Goal: Information Seeking & Learning: Compare options

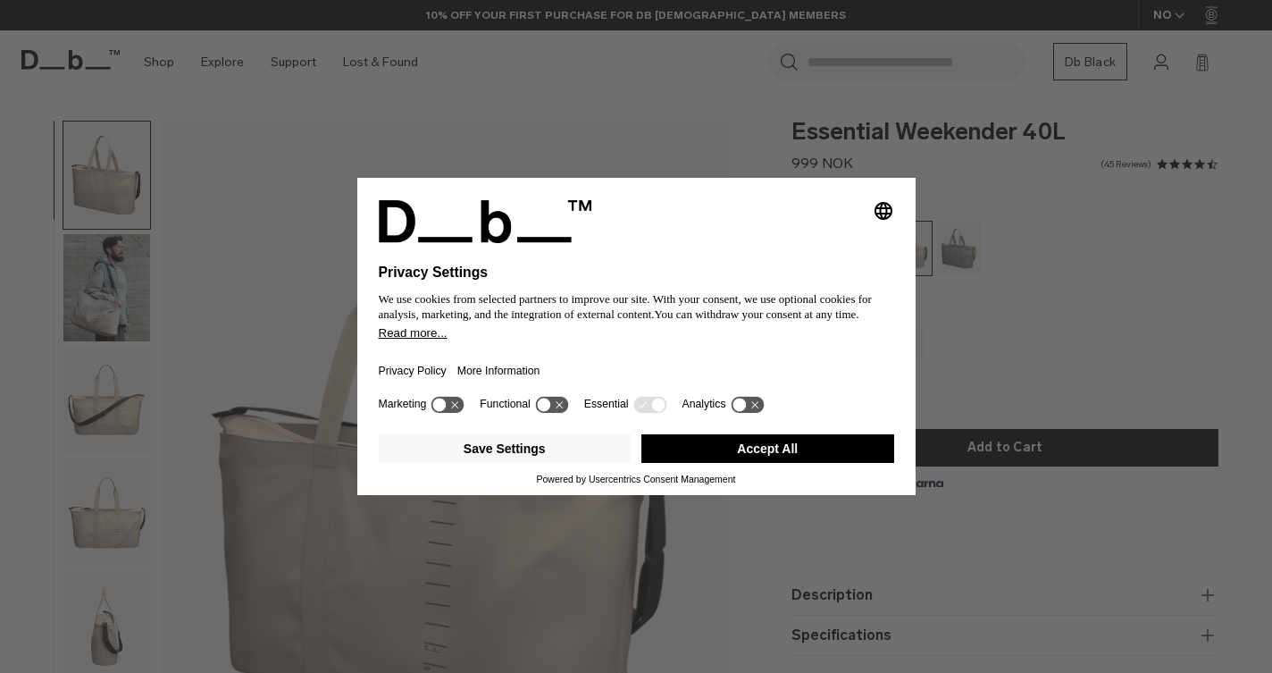
click at [806, 461] on button "Accept All" at bounding box center [768, 448] width 253 height 29
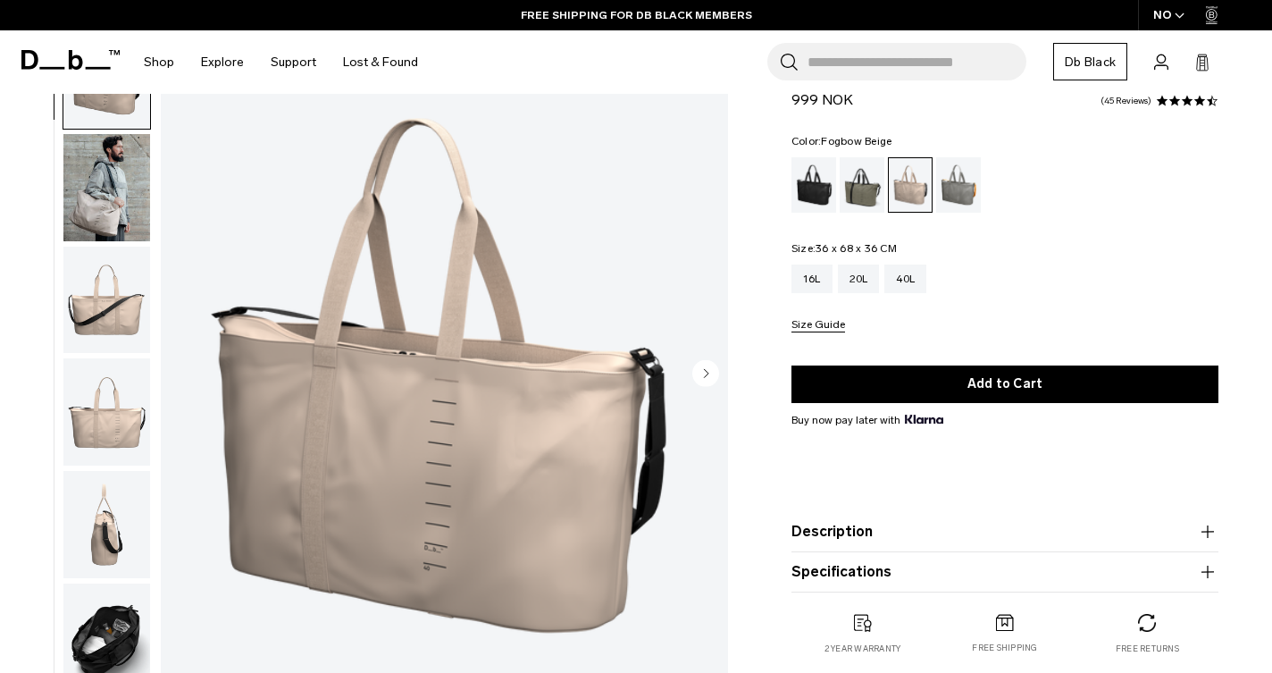
scroll to position [124, 0]
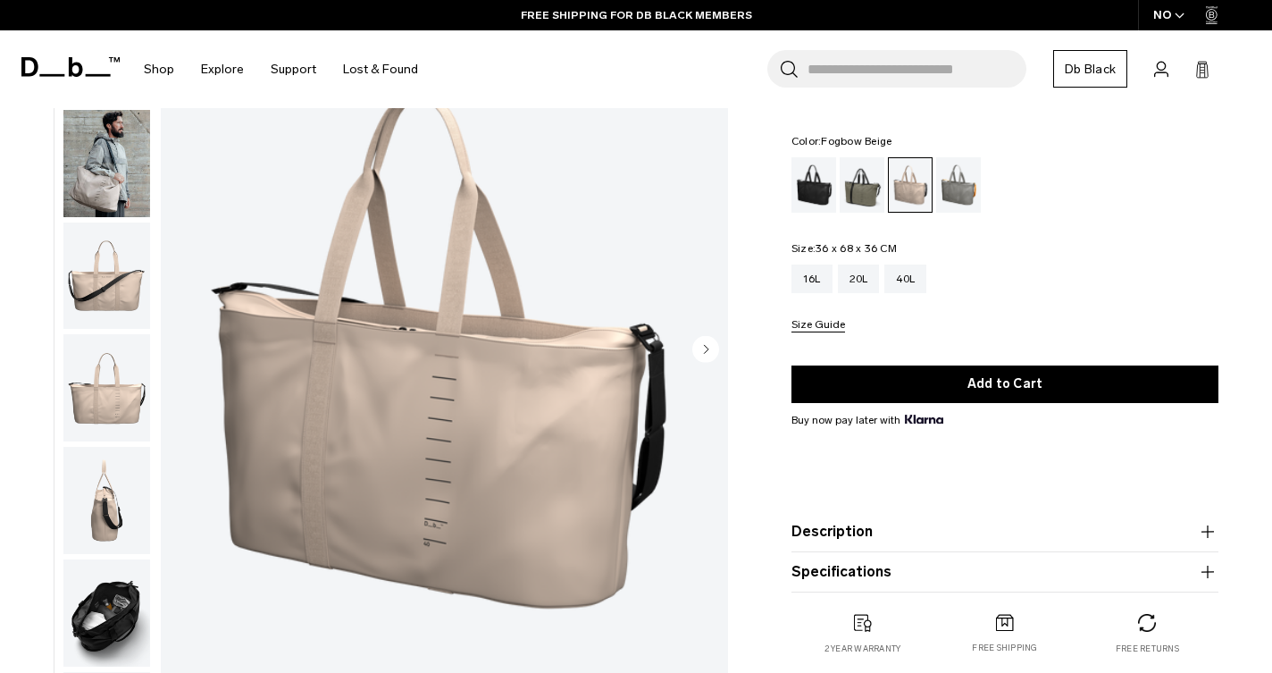
click at [89, 196] on img "button" at bounding box center [106, 163] width 87 height 107
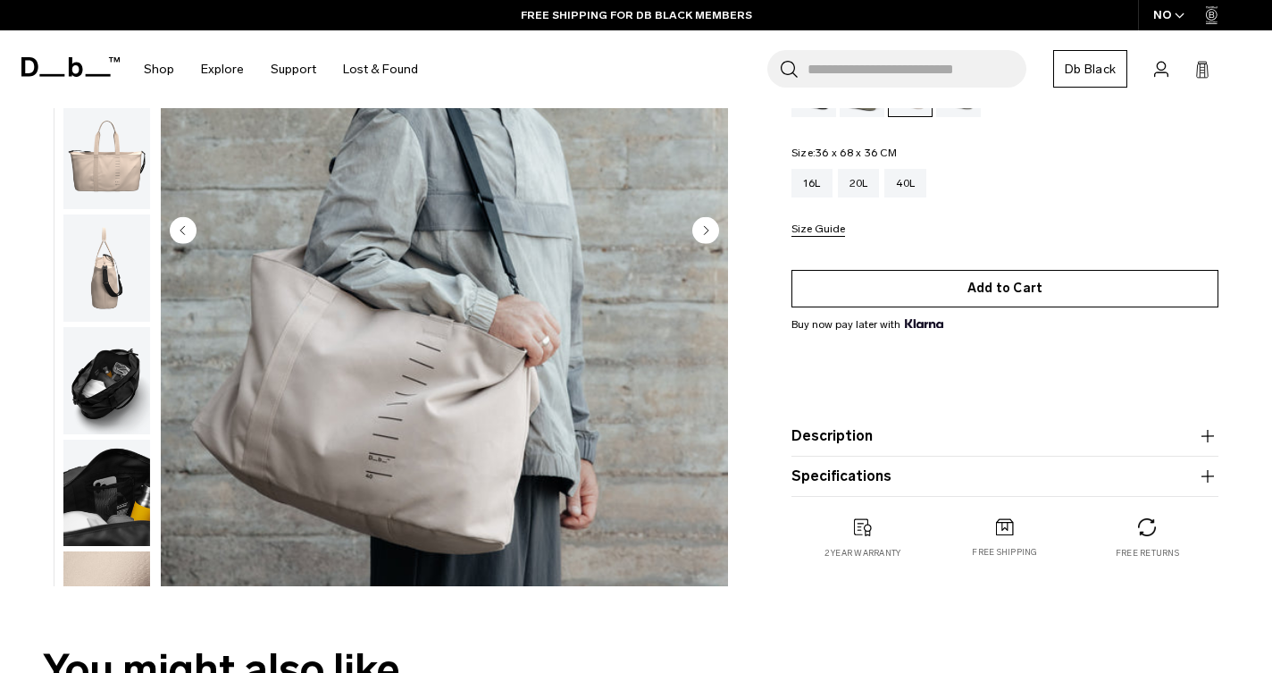
scroll to position [244, 0]
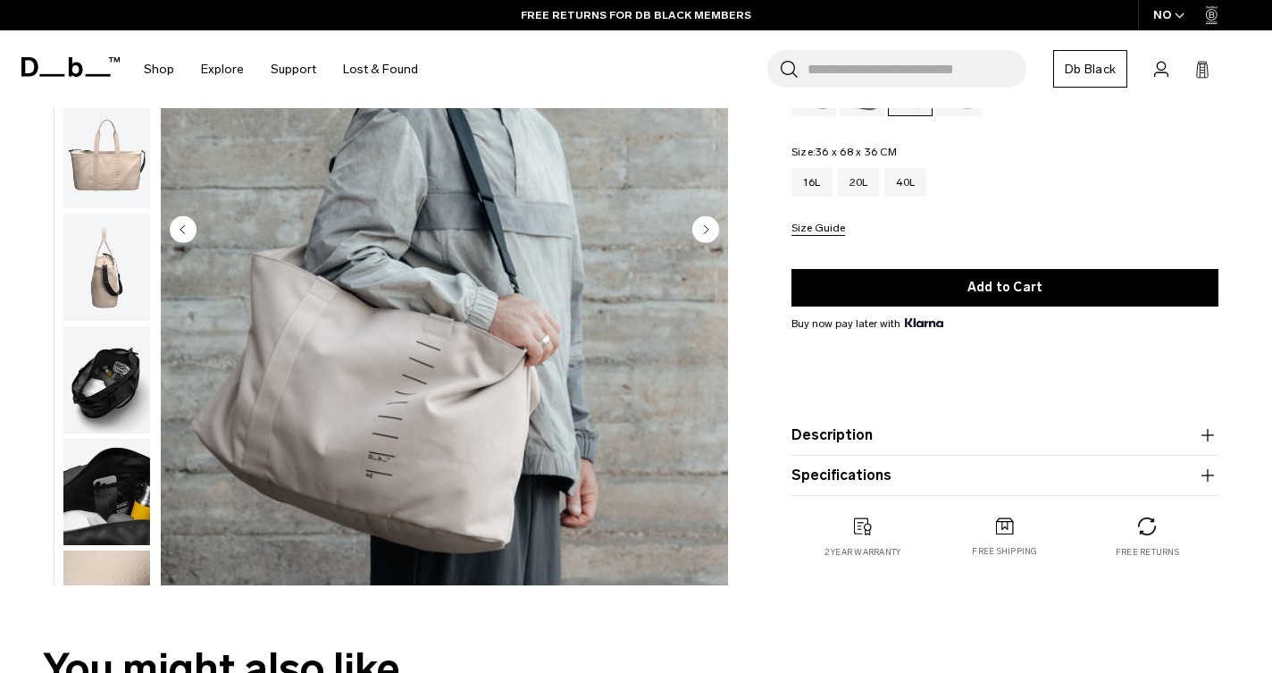
click at [95, 391] on img "button" at bounding box center [106, 379] width 87 height 107
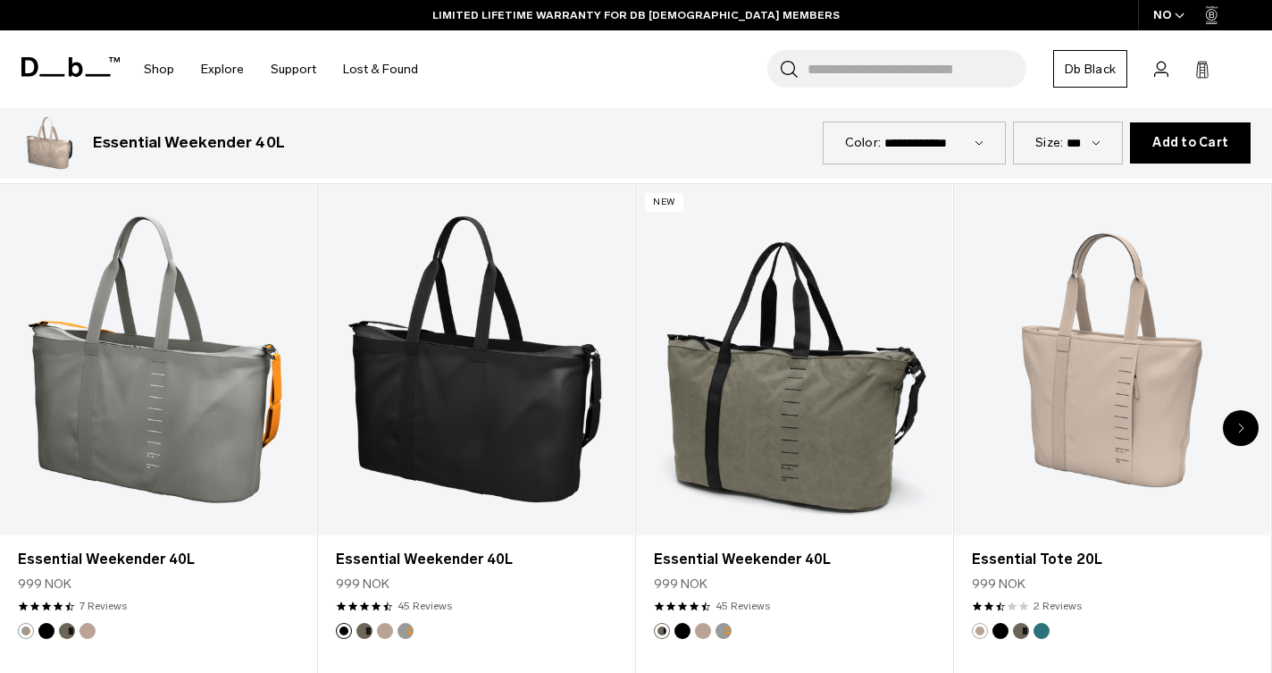
scroll to position [806, 0]
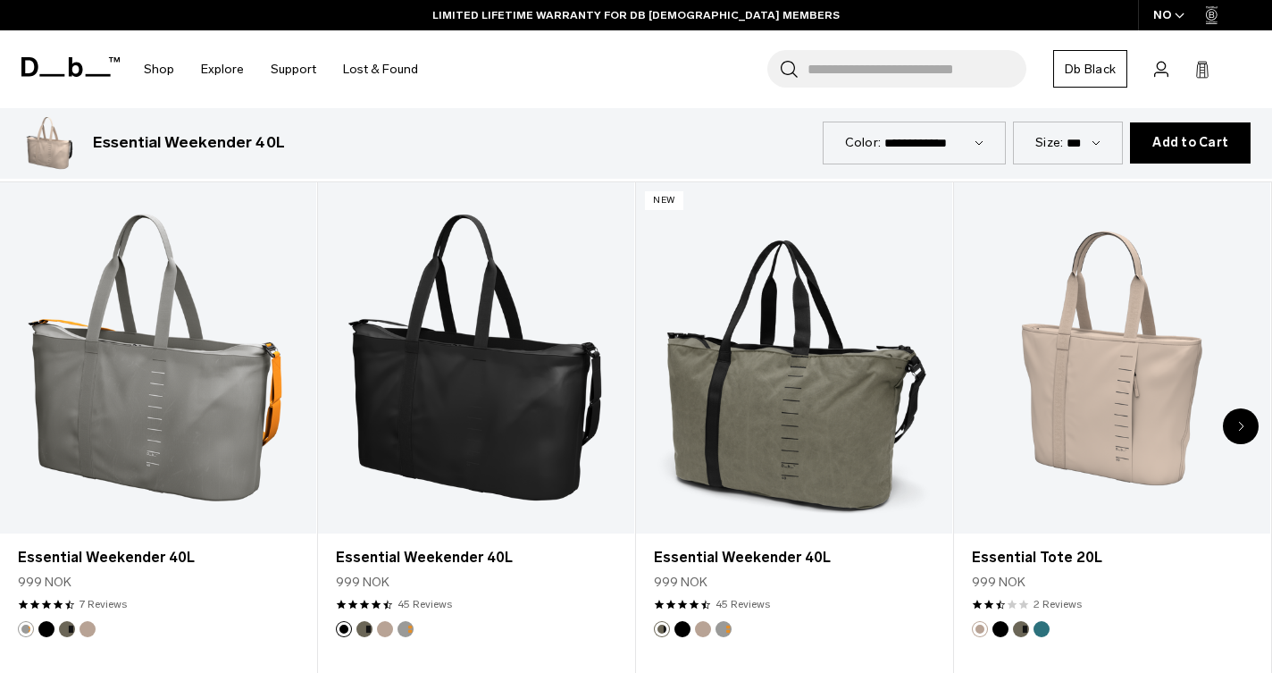
click at [1242, 427] on icon "Next slide" at bounding box center [1241, 426] width 6 height 11
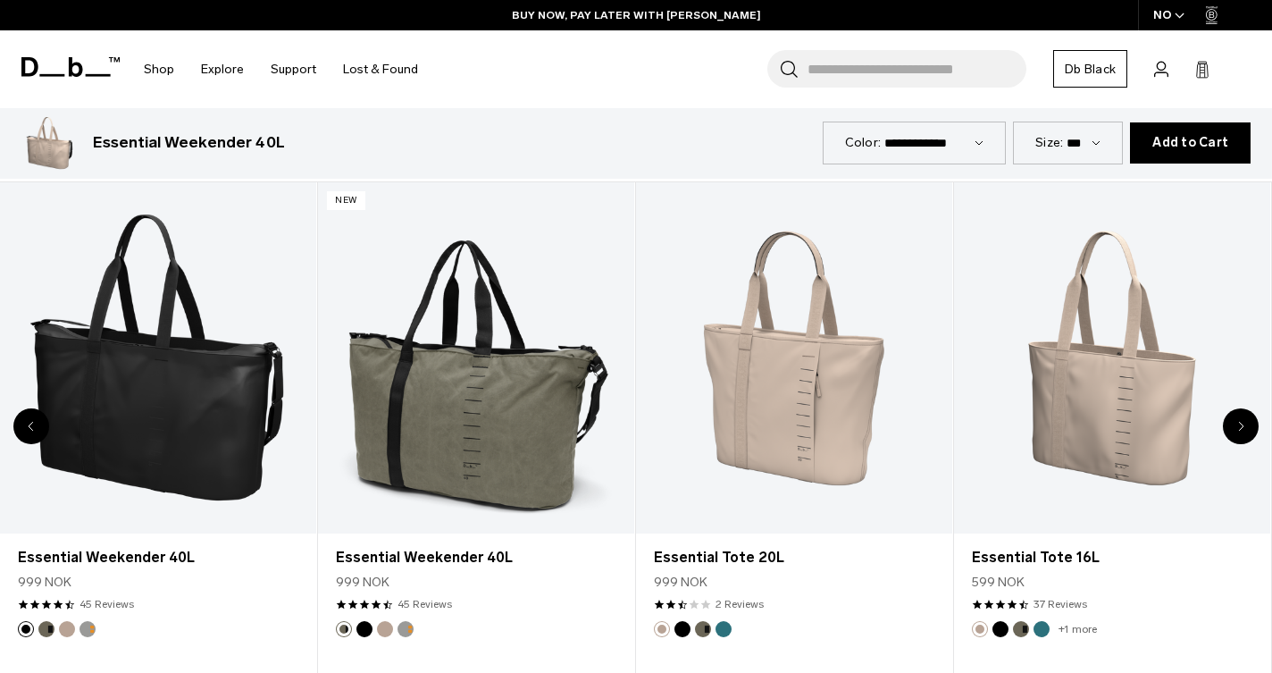
click at [1238, 429] on icon "Next slide" at bounding box center [1241, 426] width 6 height 11
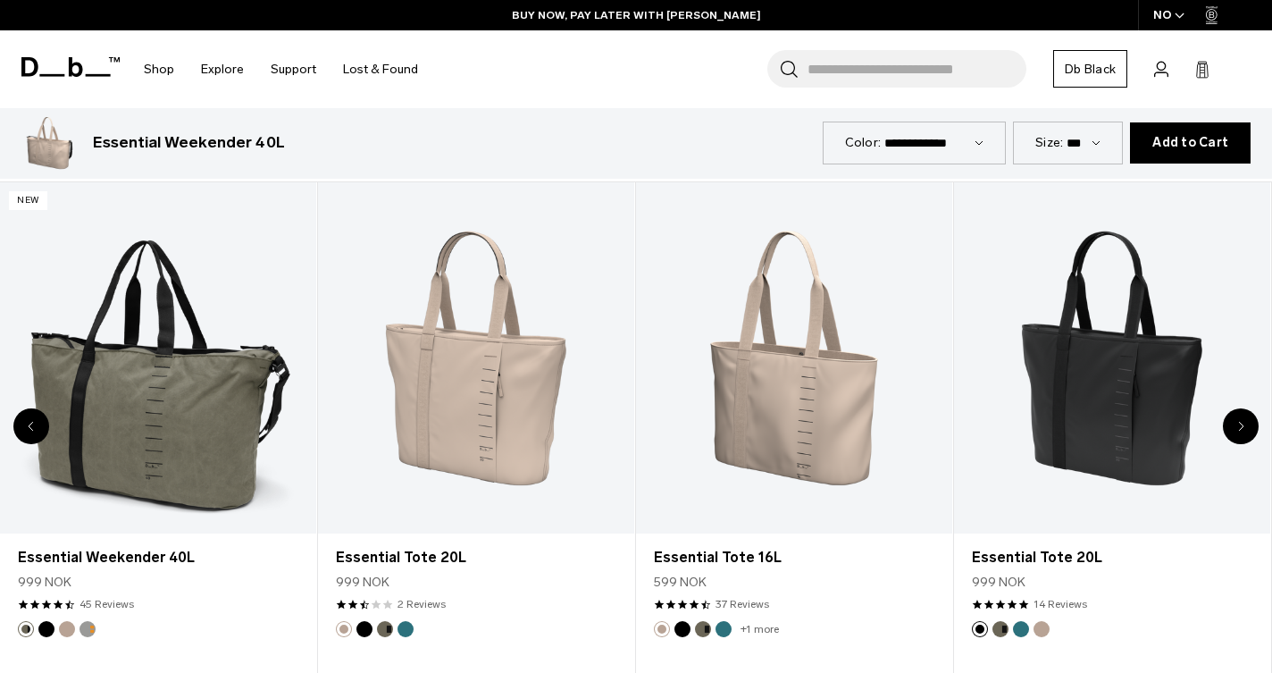
click at [1238, 429] on icon "Next slide" at bounding box center [1241, 426] width 6 height 11
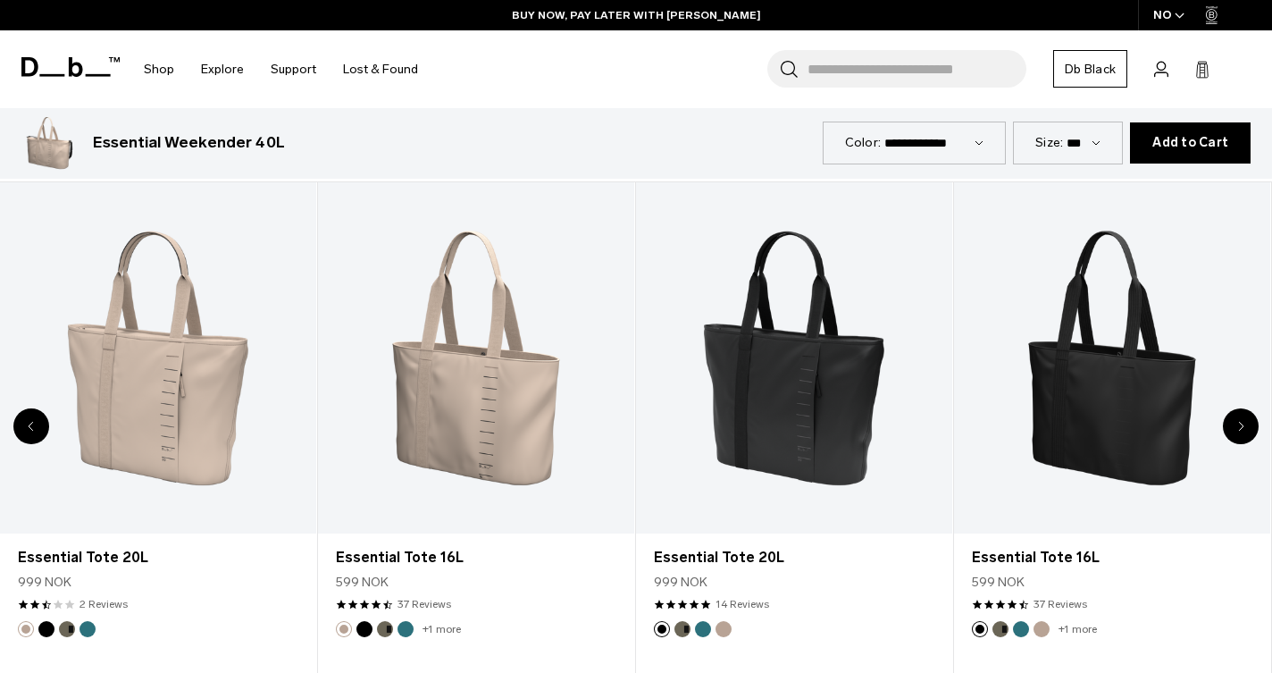
click at [1238, 429] on icon "Next slide" at bounding box center [1241, 426] width 6 height 11
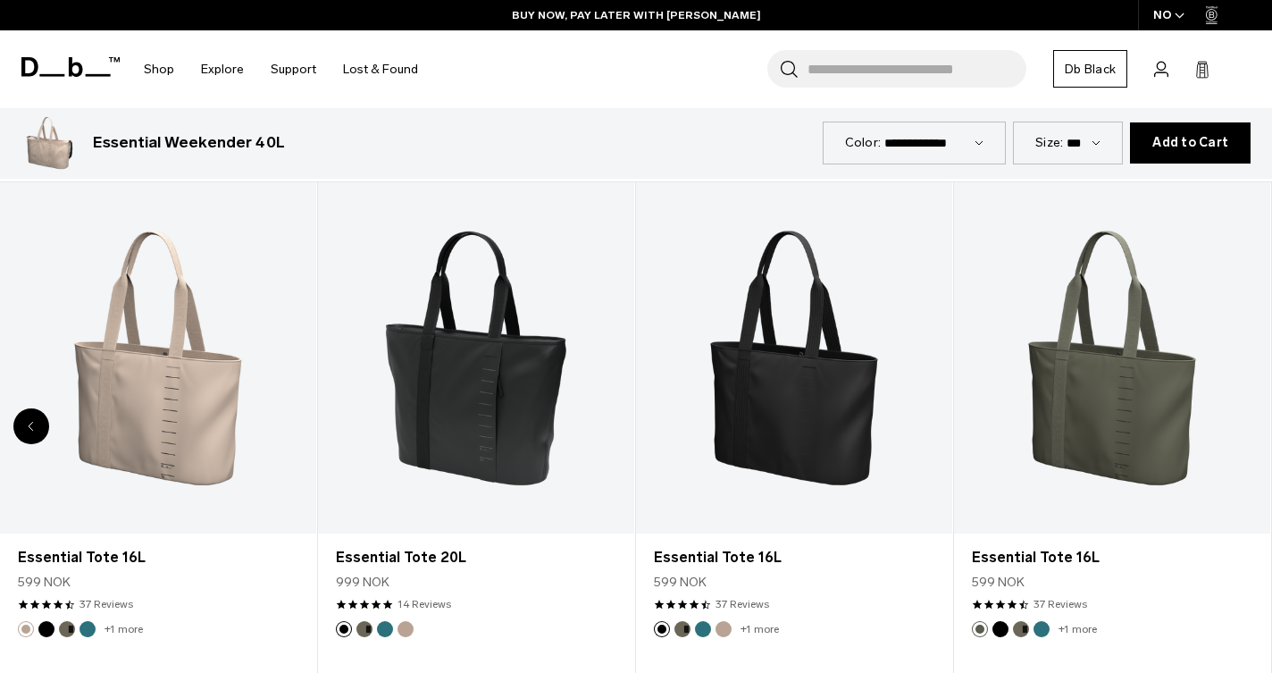
click at [1238, 429] on div "8 / 8" at bounding box center [1112, 357] width 316 height 351
click at [32, 427] on icon "Previous slide" at bounding box center [32, 426] width 6 height 11
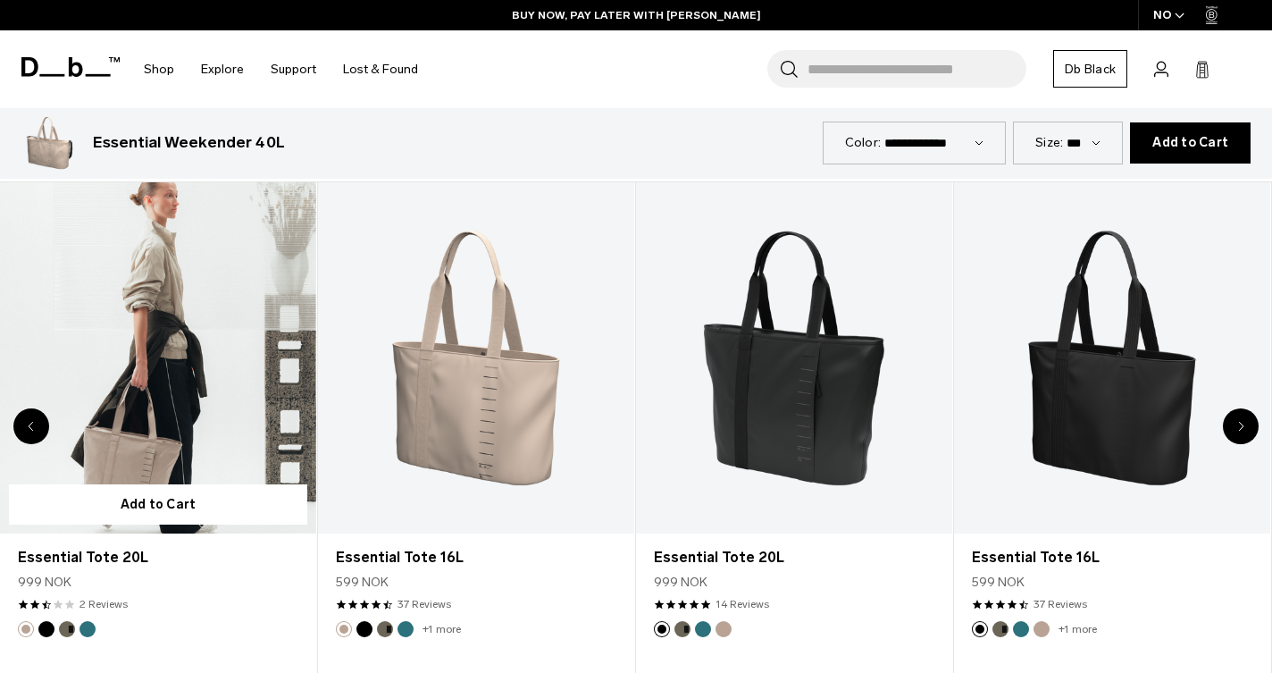
click at [194, 404] on link "Essential Tote 20L" at bounding box center [158, 357] width 316 height 351
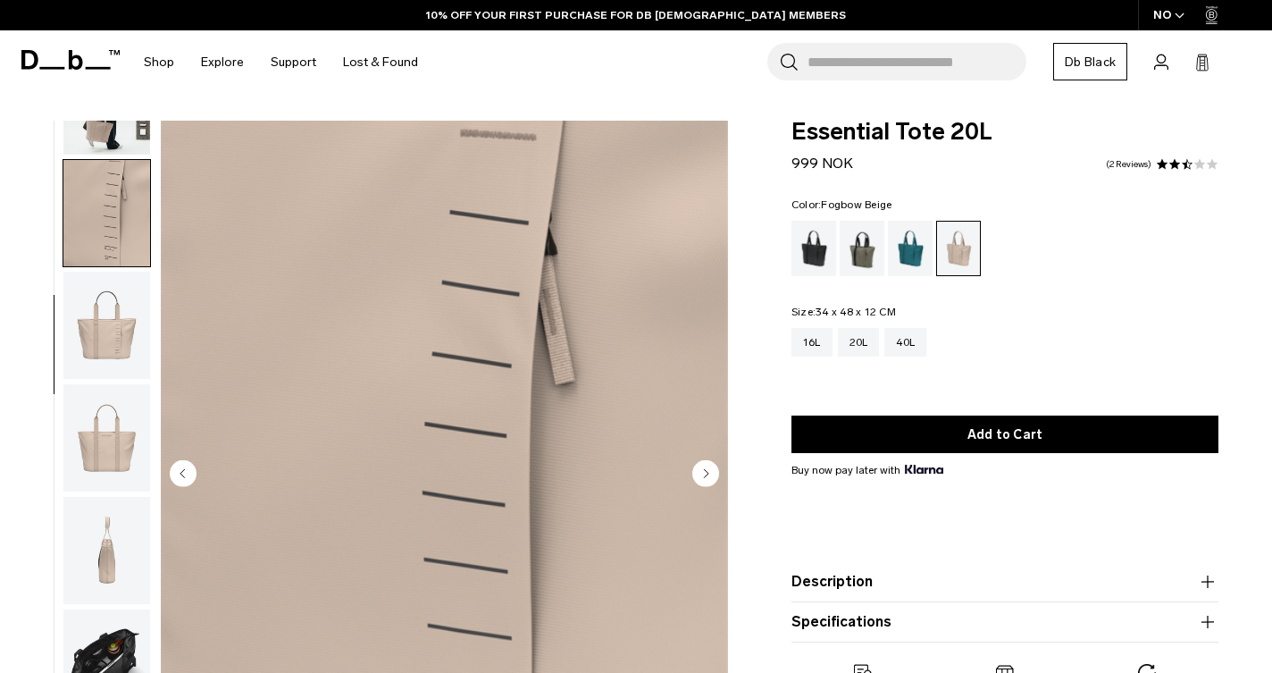
click at [120, 134] on img "button" at bounding box center [106, 100] width 87 height 107
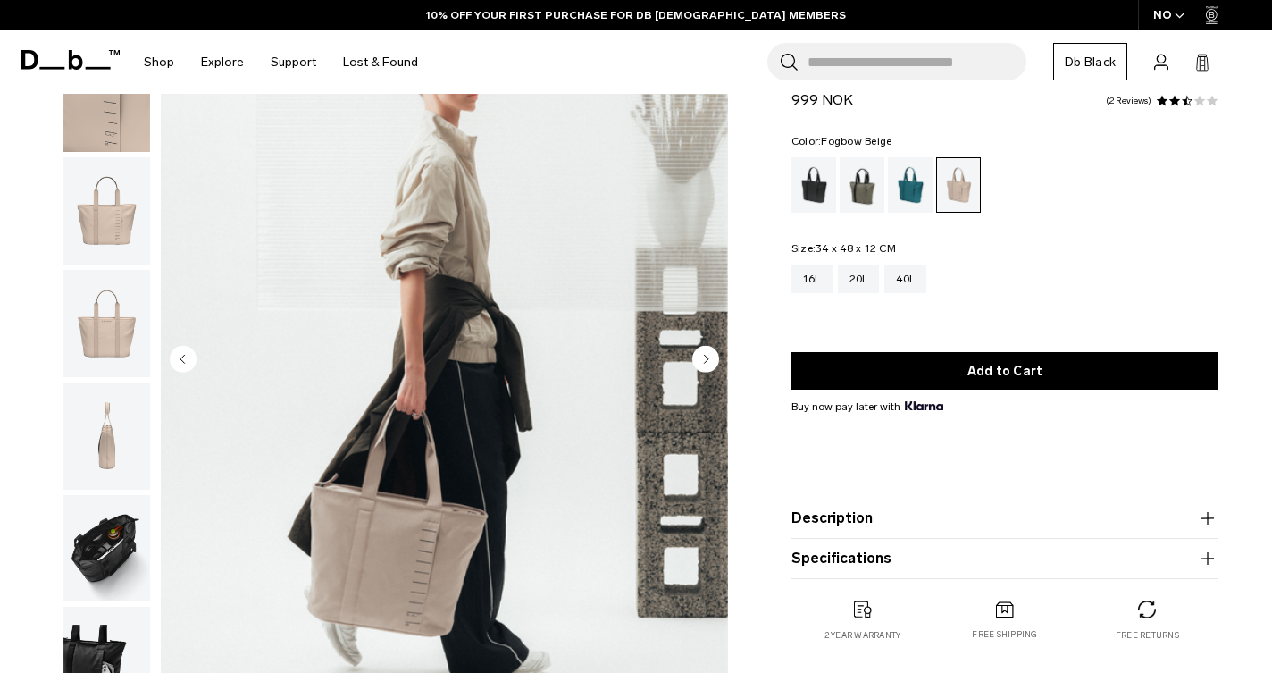
scroll to position [113, 0]
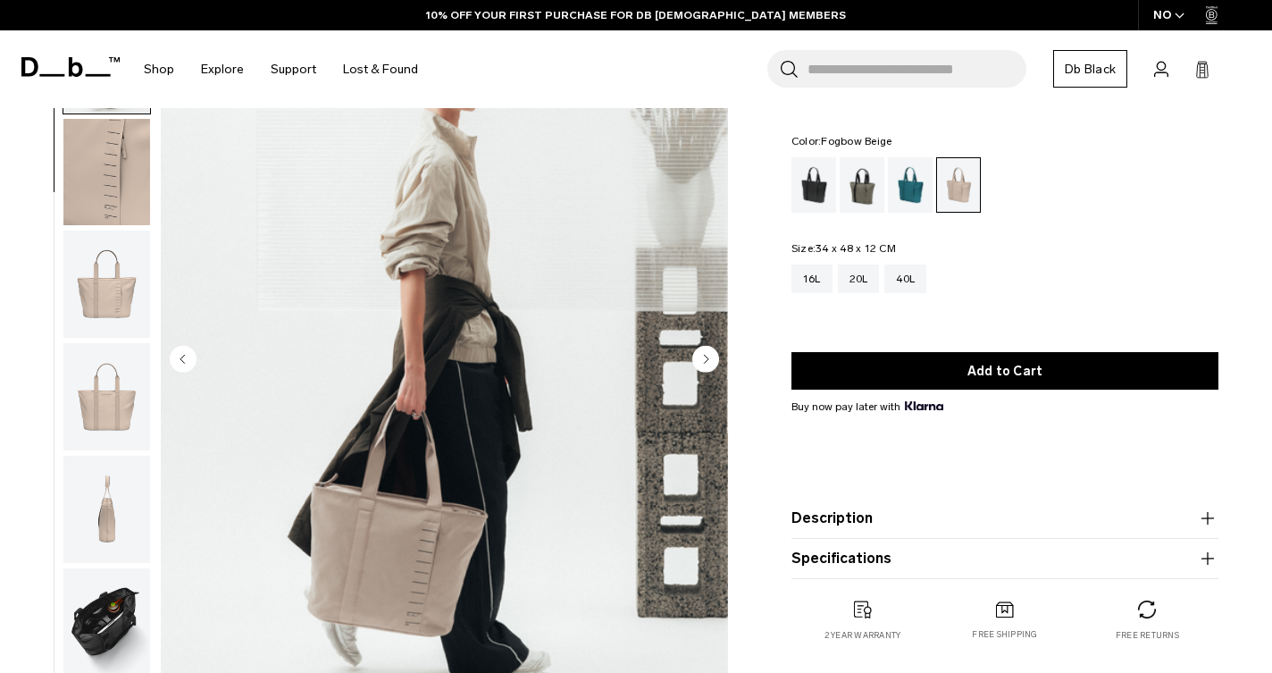
click at [115, 616] on img "button" at bounding box center [106, 621] width 87 height 107
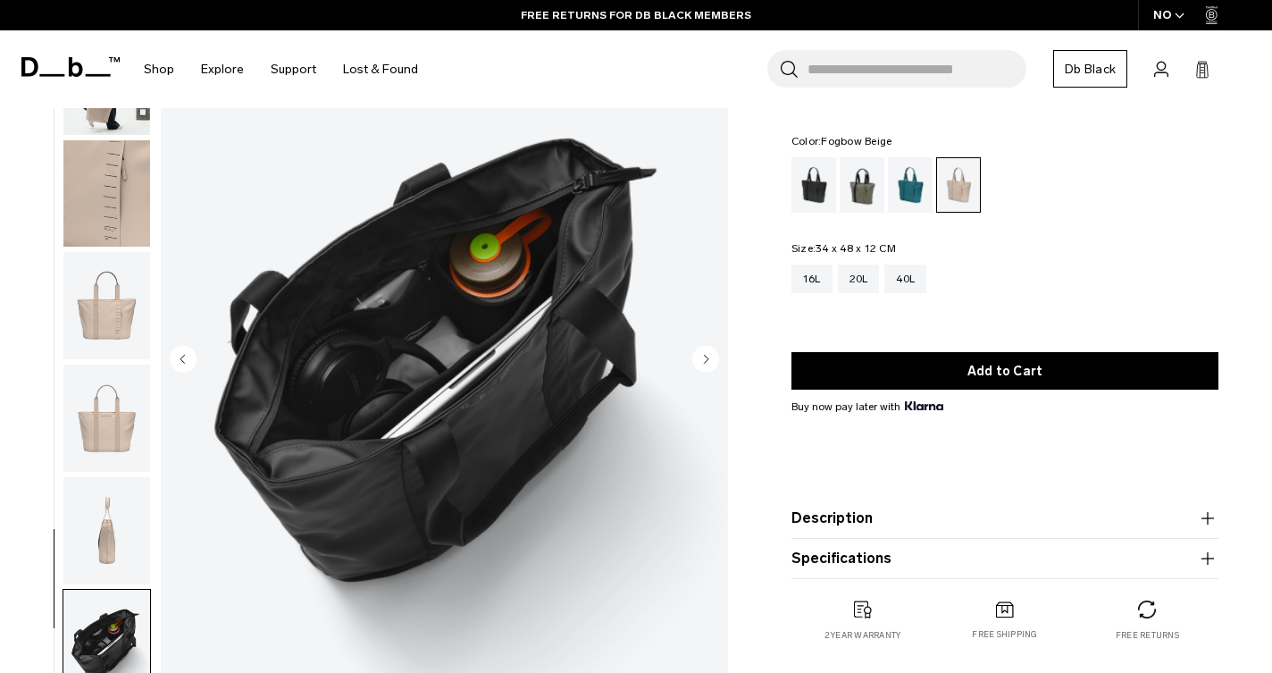
scroll to position [0, 0]
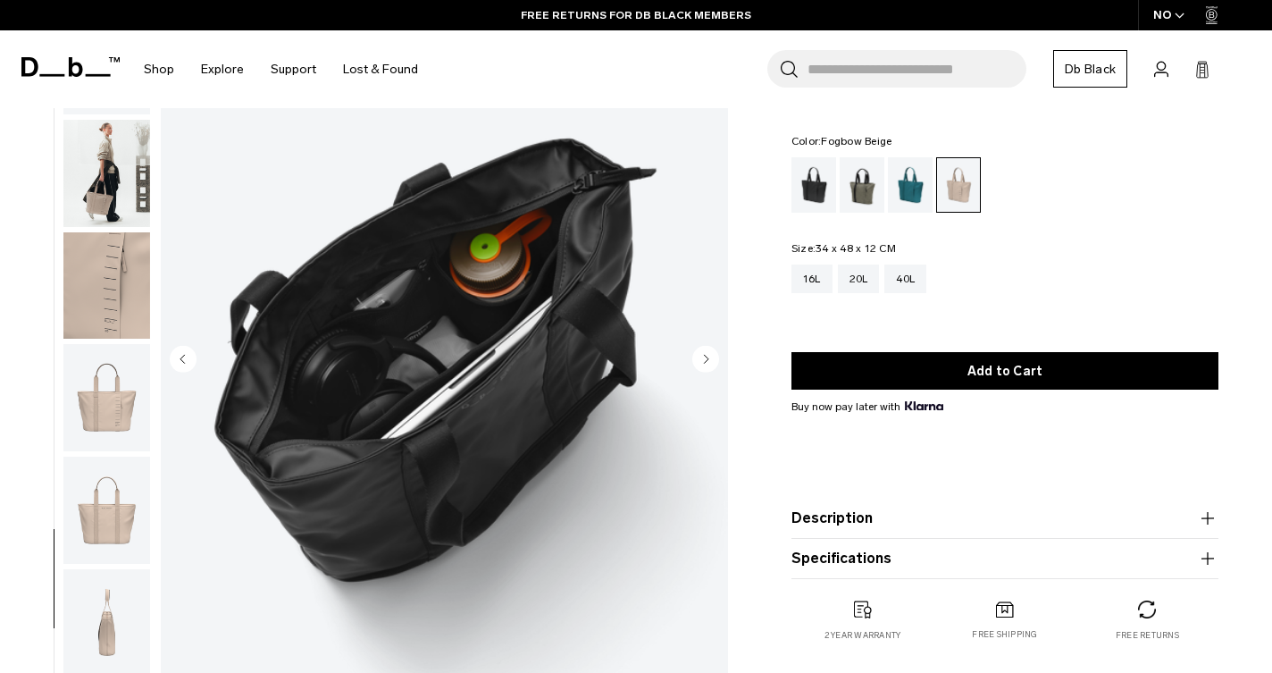
click at [101, 170] on img "button" at bounding box center [106, 173] width 87 height 107
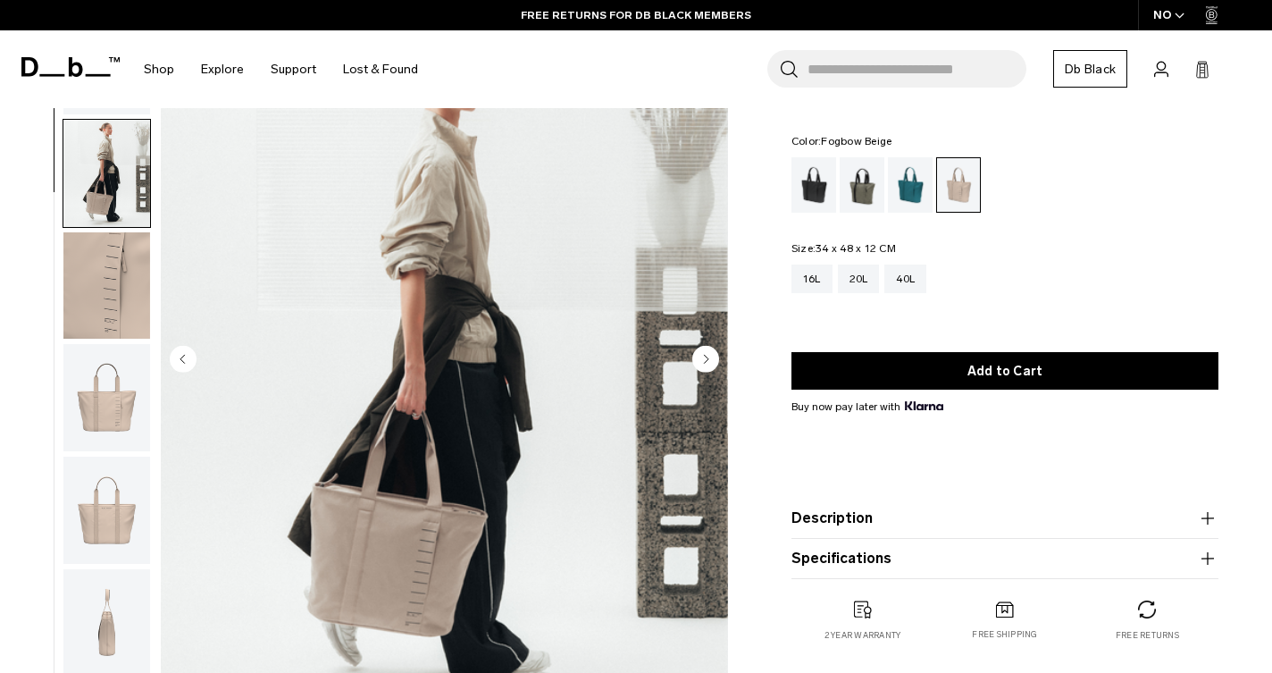
scroll to position [113, 0]
